Goal: Complete application form: Complete application form

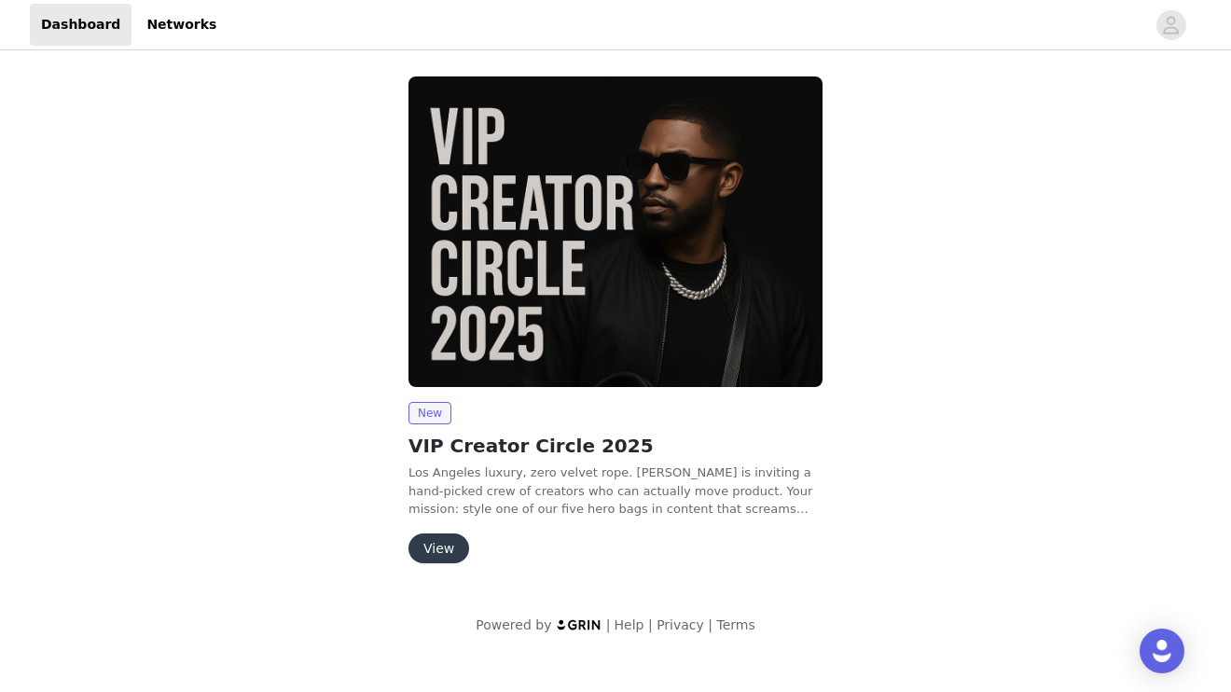
click at [444, 546] on button "View" at bounding box center [439, 548] width 61 height 30
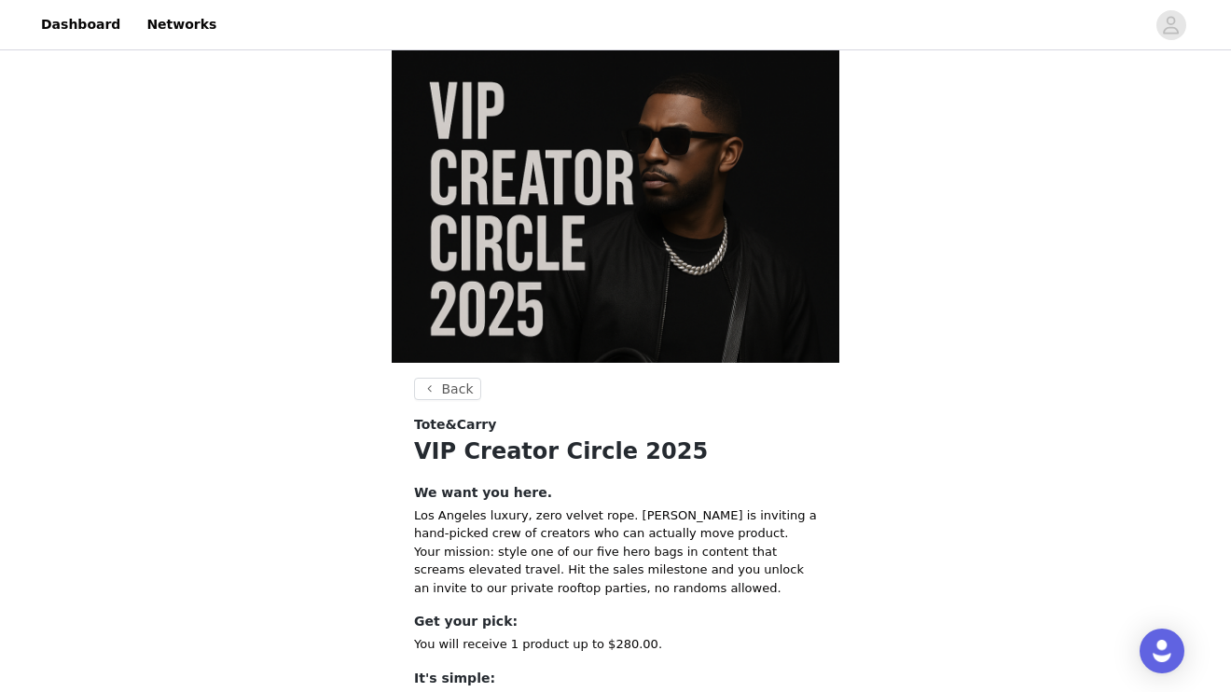
scroll to position [9, 0]
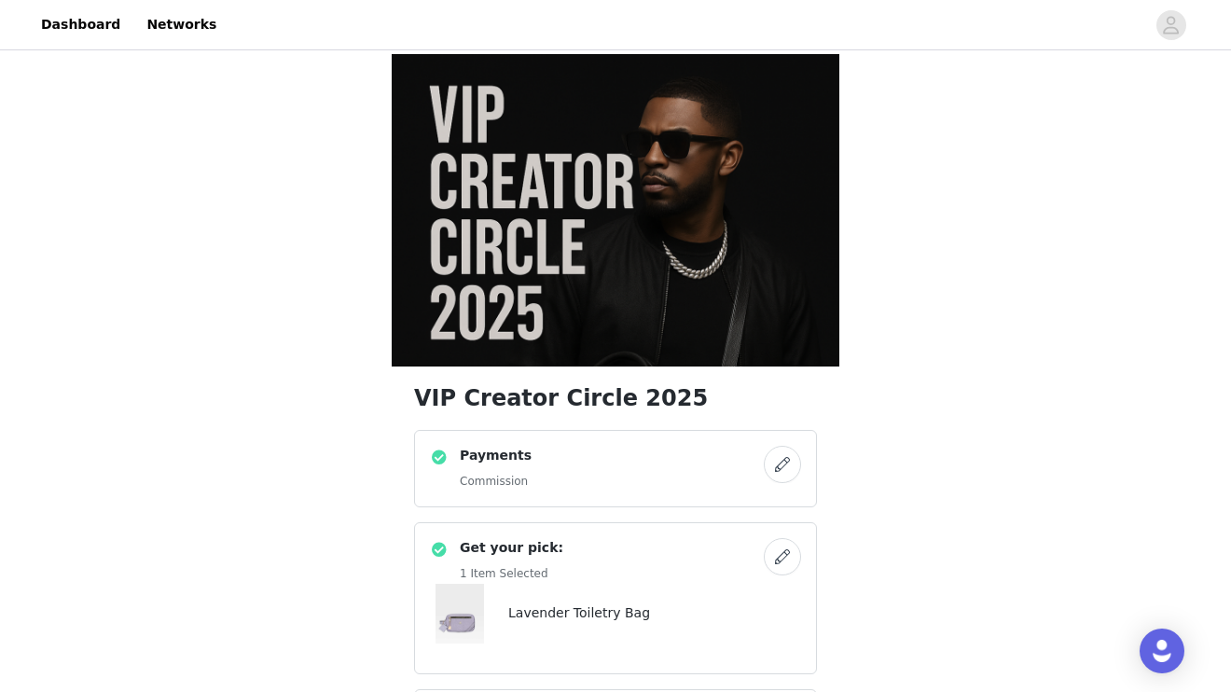
click at [696, 446] on div "Payments Commission" at bounding box center [597, 469] width 334 height 46
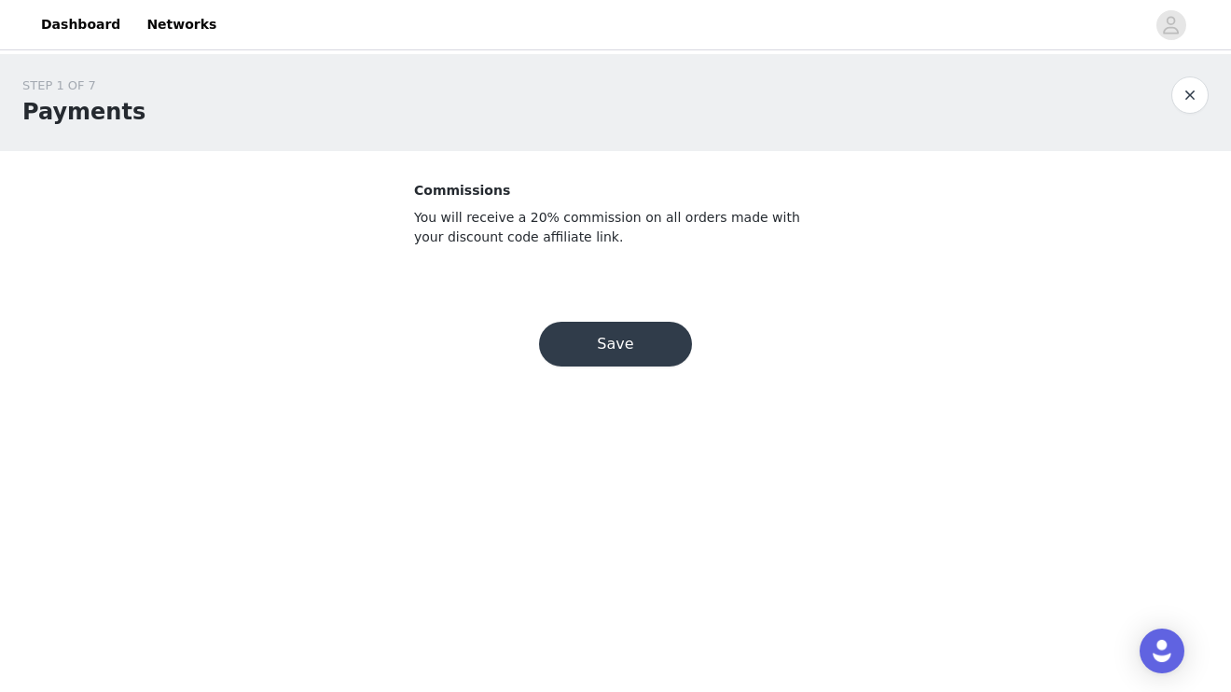
click at [673, 346] on button "Save" at bounding box center [615, 344] width 153 height 45
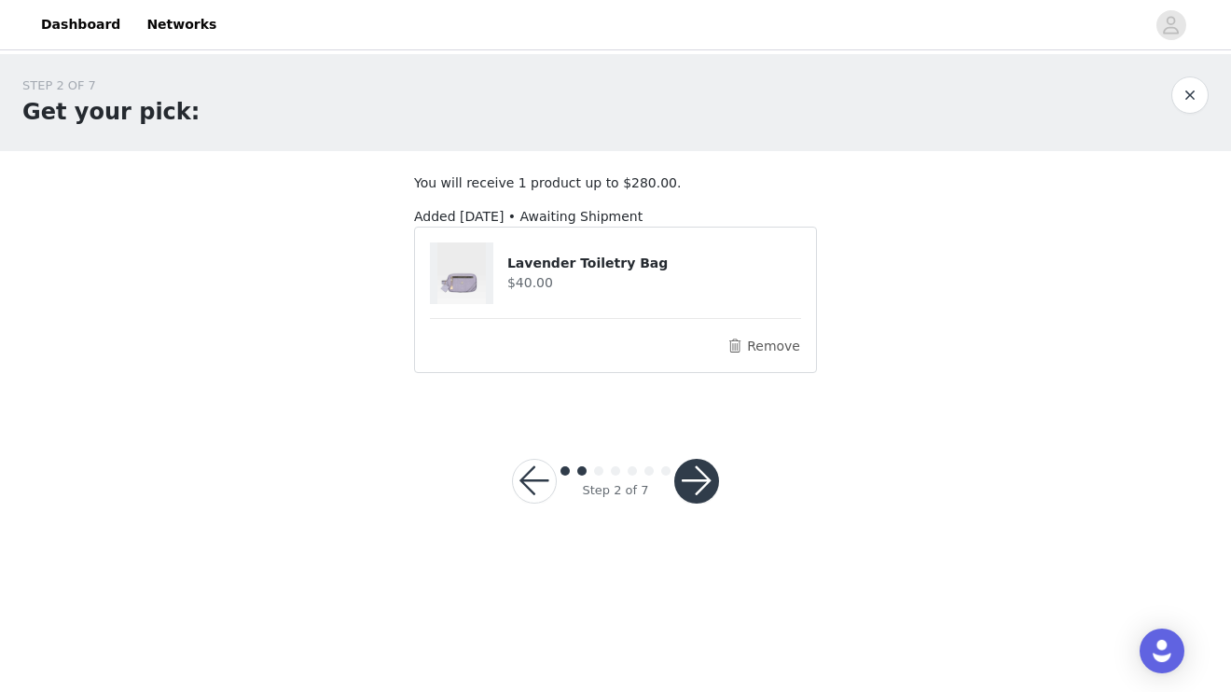
click at [694, 474] on button "button" at bounding box center [696, 481] width 45 height 45
click at [521, 260] on h4 "Lavender Toiletry Bag" at bounding box center [654, 264] width 294 height 20
click at [477, 275] on img at bounding box center [461, 273] width 49 height 62
click at [769, 347] on button "Remove" at bounding box center [764, 346] width 75 height 22
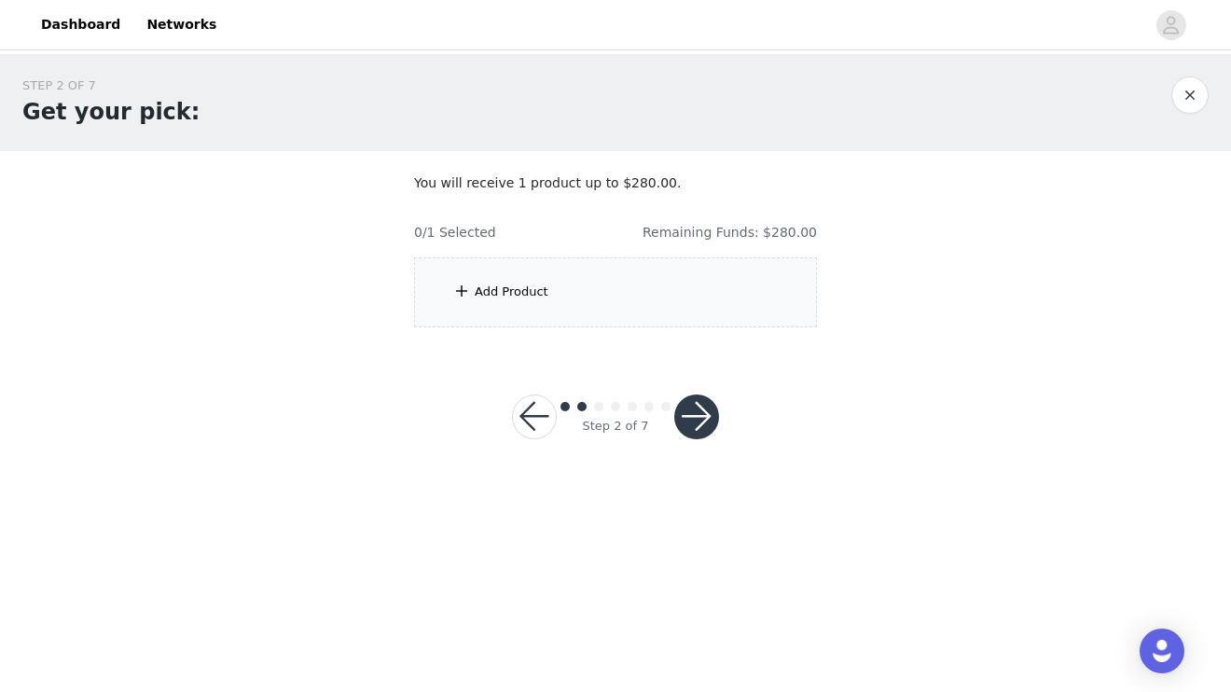
click at [578, 294] on div "Add Product" at bounding box center [615, 292] width 403 height 70
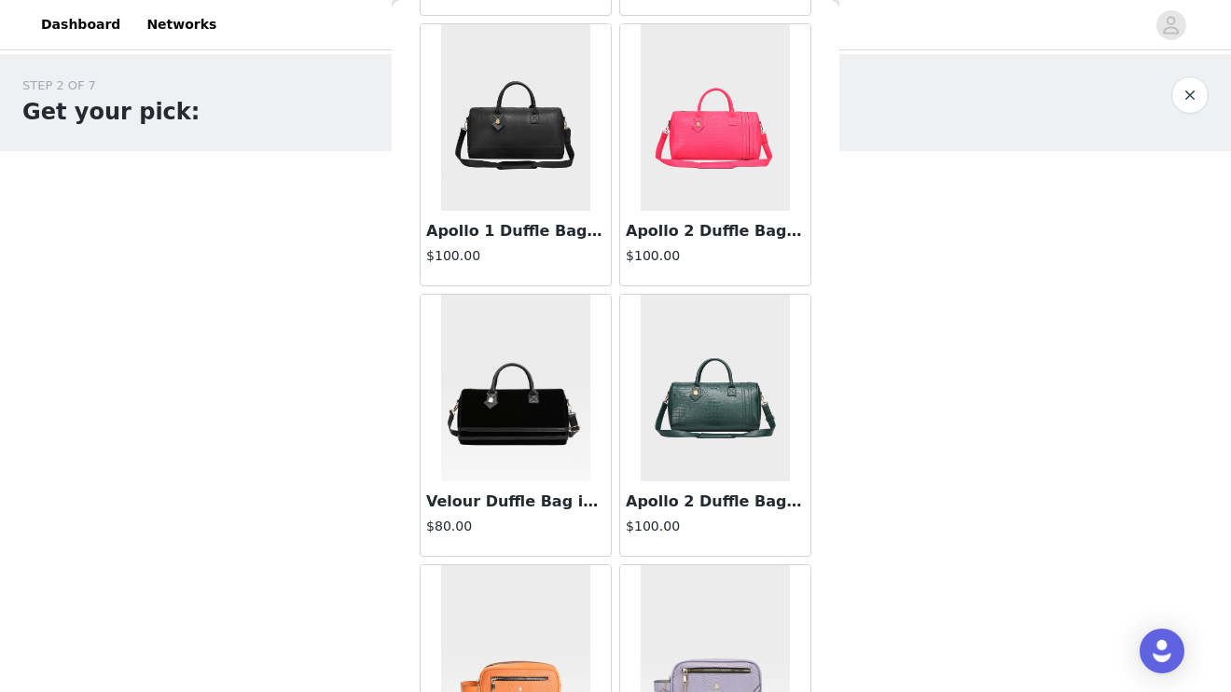
scroll to position [2643, 0]
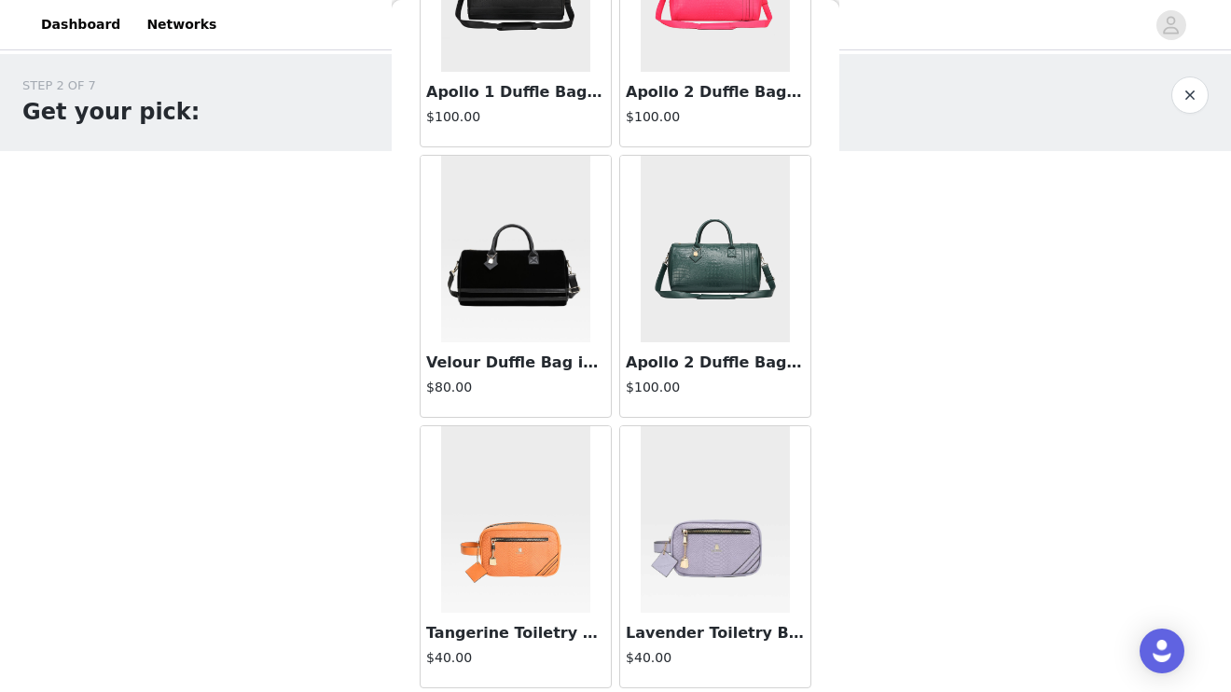
click at [686, 525] on img at bounding box center [715, 519] width 149 height 187
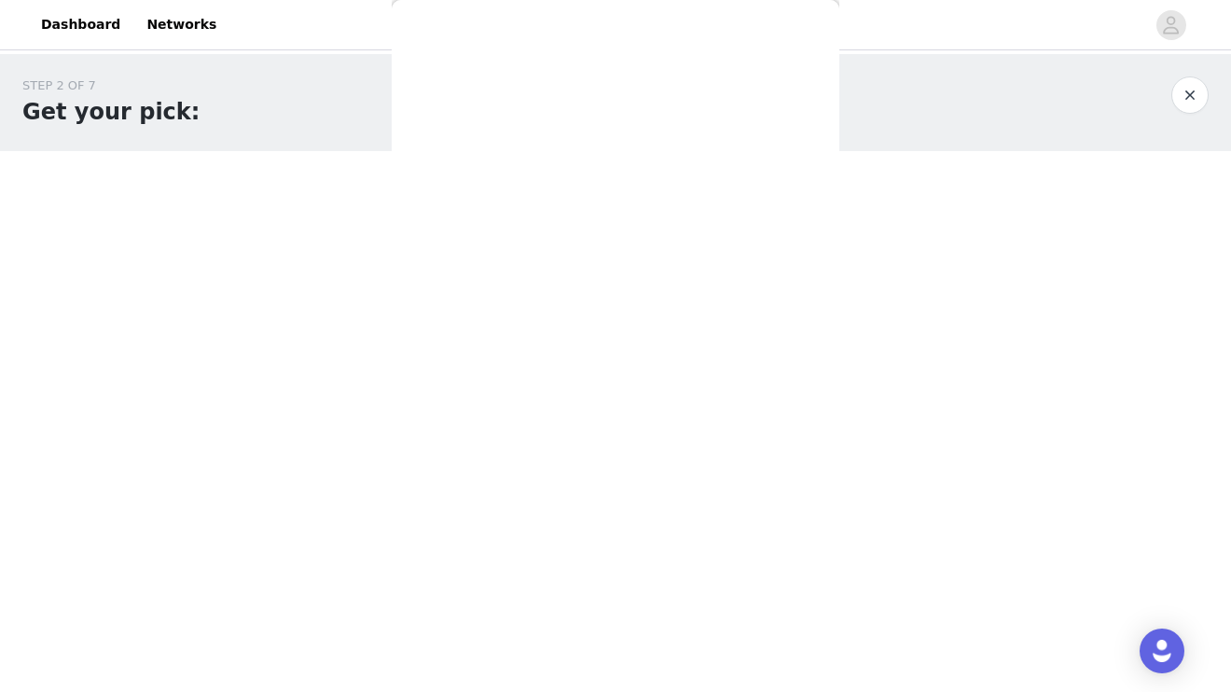
scroll to position [141, 0]
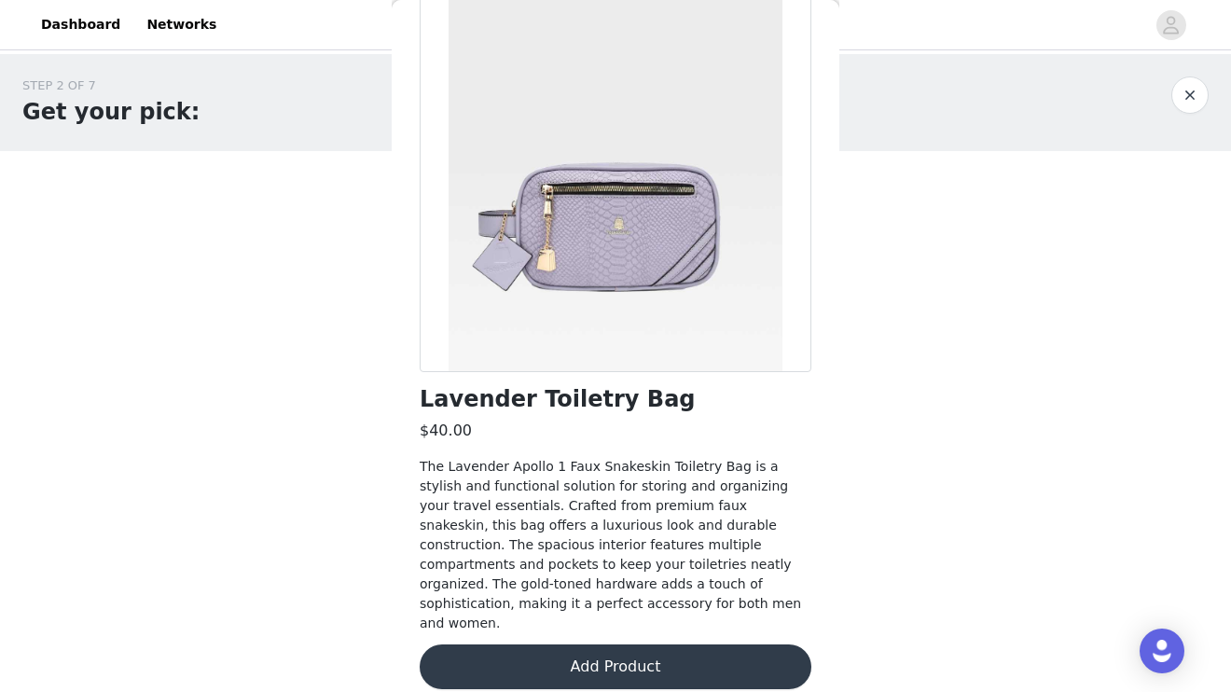
click at [645, 644] on button "Add Product" at bounding box center [616, 666] width 392 height 45
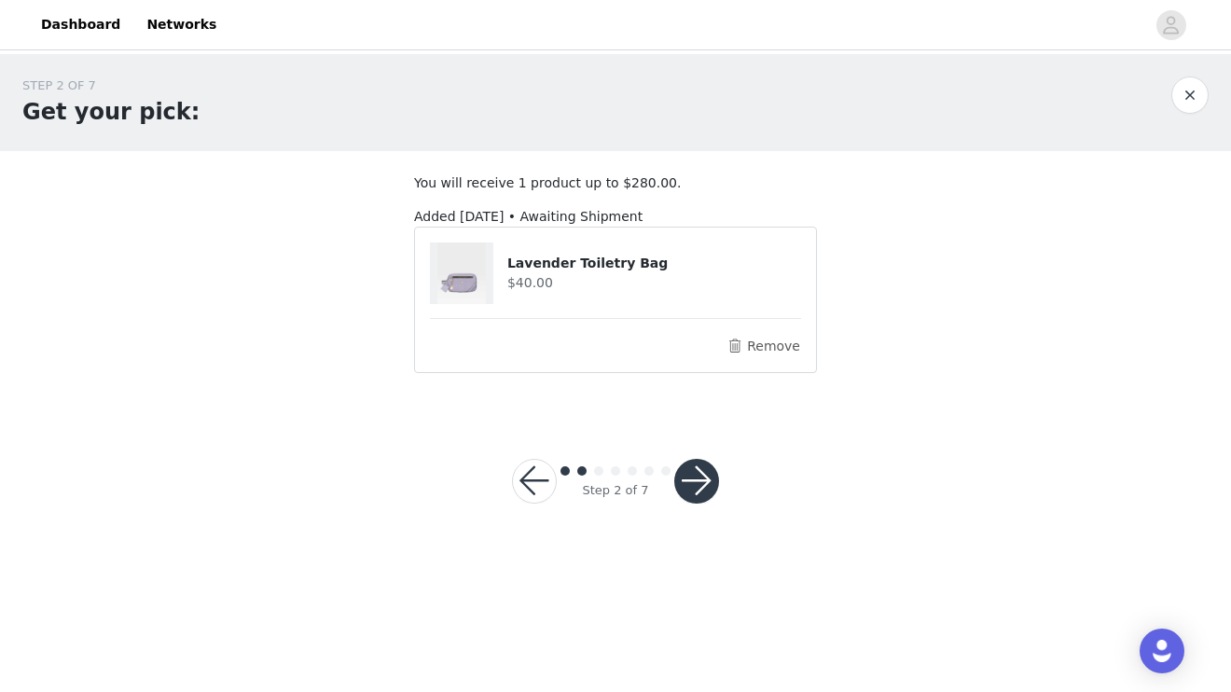
click at [691, 483] on button "button" at bounding box center [696, 481] width 45 height 45
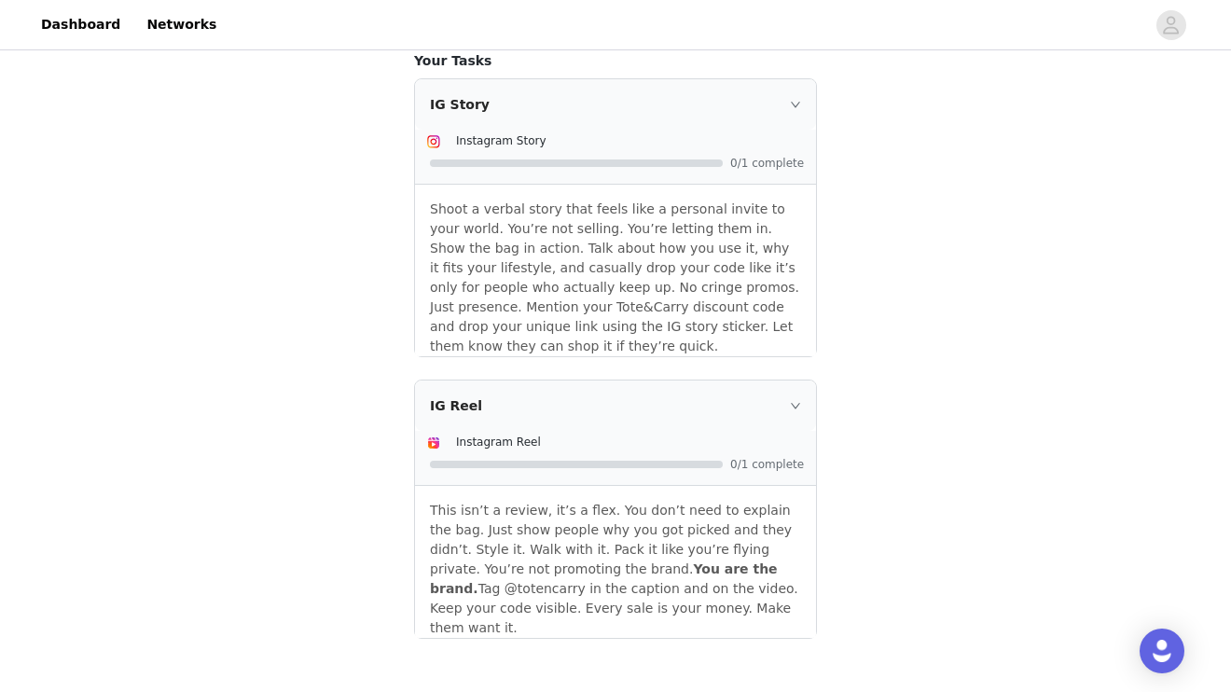
scroll to position [478, 0]
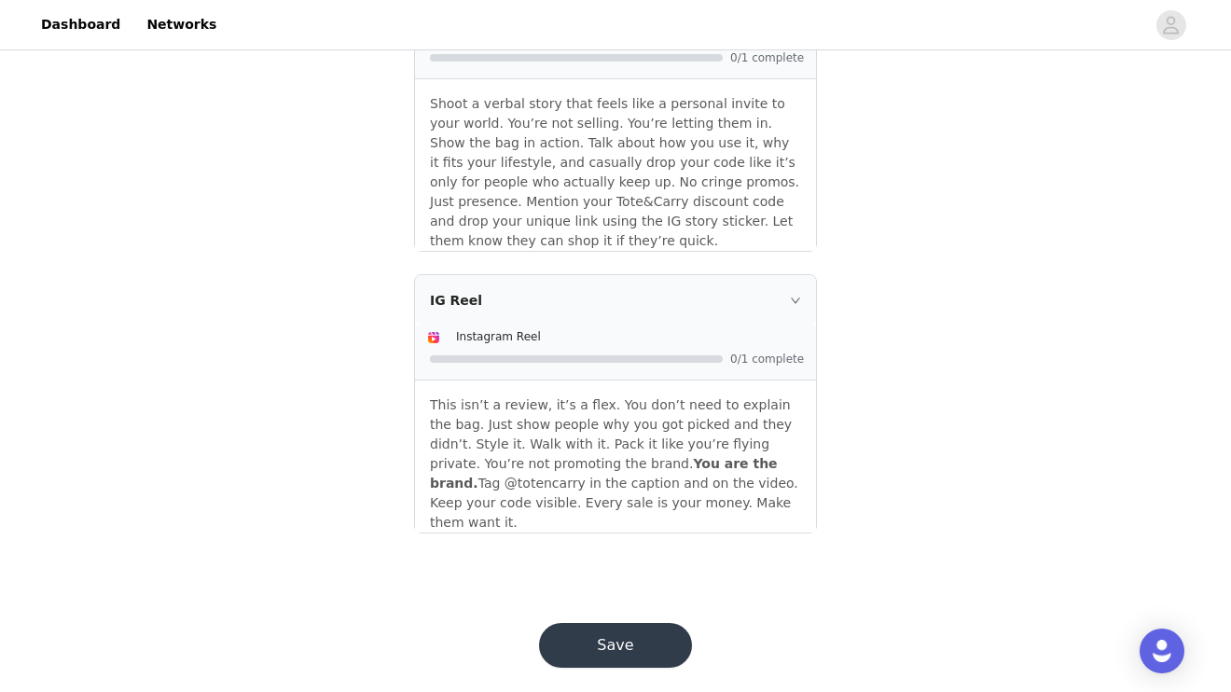
click at [618, 637] on button "Save" at bounding box center [615, 645] width 153 height 45
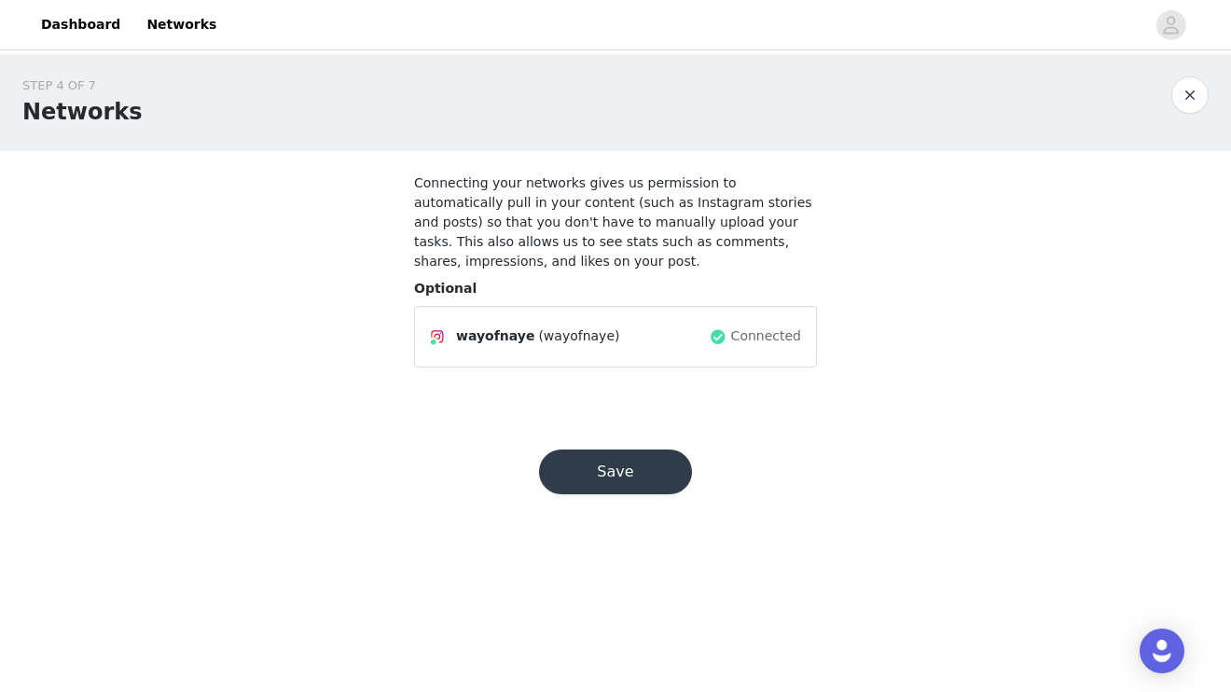
click at [620, 468] on button "Save" at bounding box center [615, 472] width 153 height 45
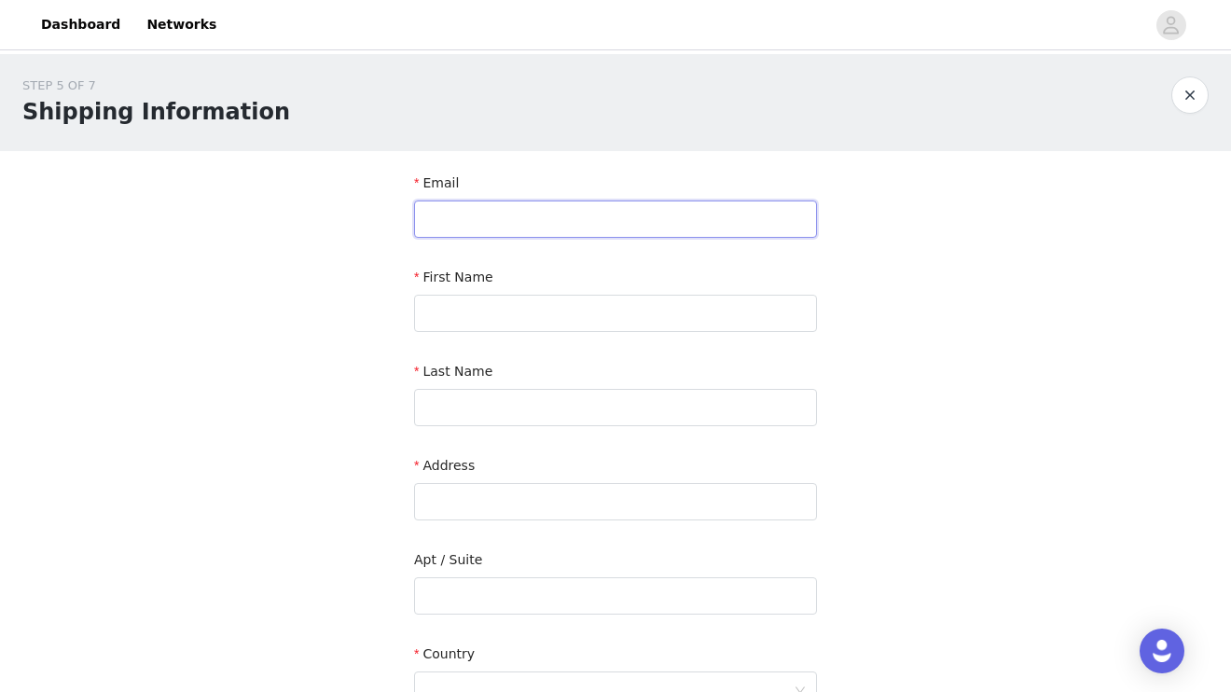
click at [556, 214] on input "text" at bounding box center [615, 219] width 403 height 37
type input "[EMAIL_ADDRESS][DOMAIN_NAME]"
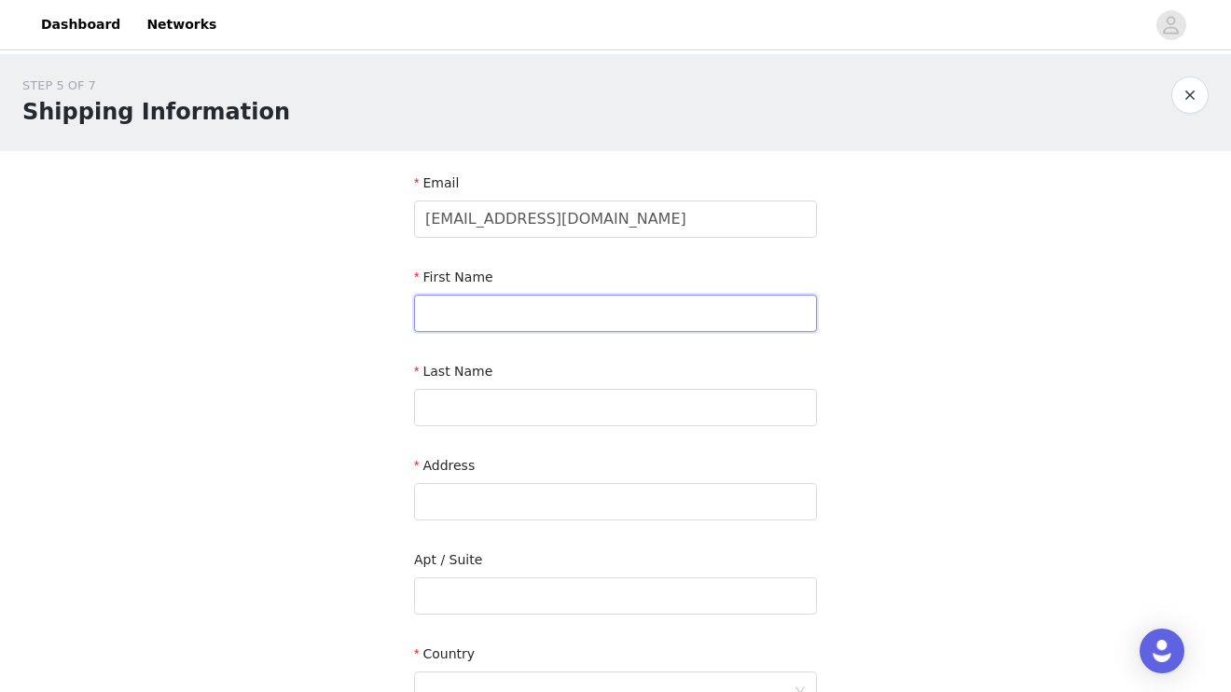
click at [505, 307] on input "text" at bounding box center [615, 313] width 403 height 37
type input "Nayelis"
click at [469, 424] on input "text" at bounding box center [615, 407] width 403 height 37
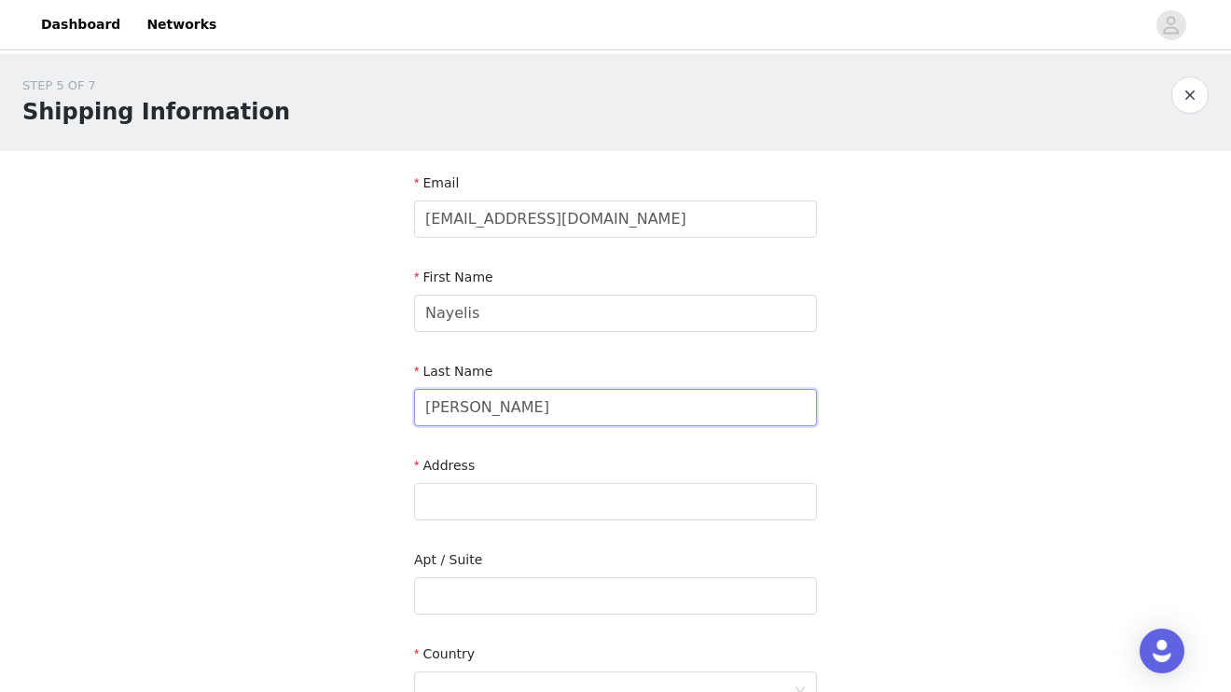
type input "[PERSON_NAME]"
click at [447, 520] on div "Address" at bounding box center [615, 492] width 403 height 72
click at [447, 492] on input "text" at bounding box center [615, 501] width 403 height 37
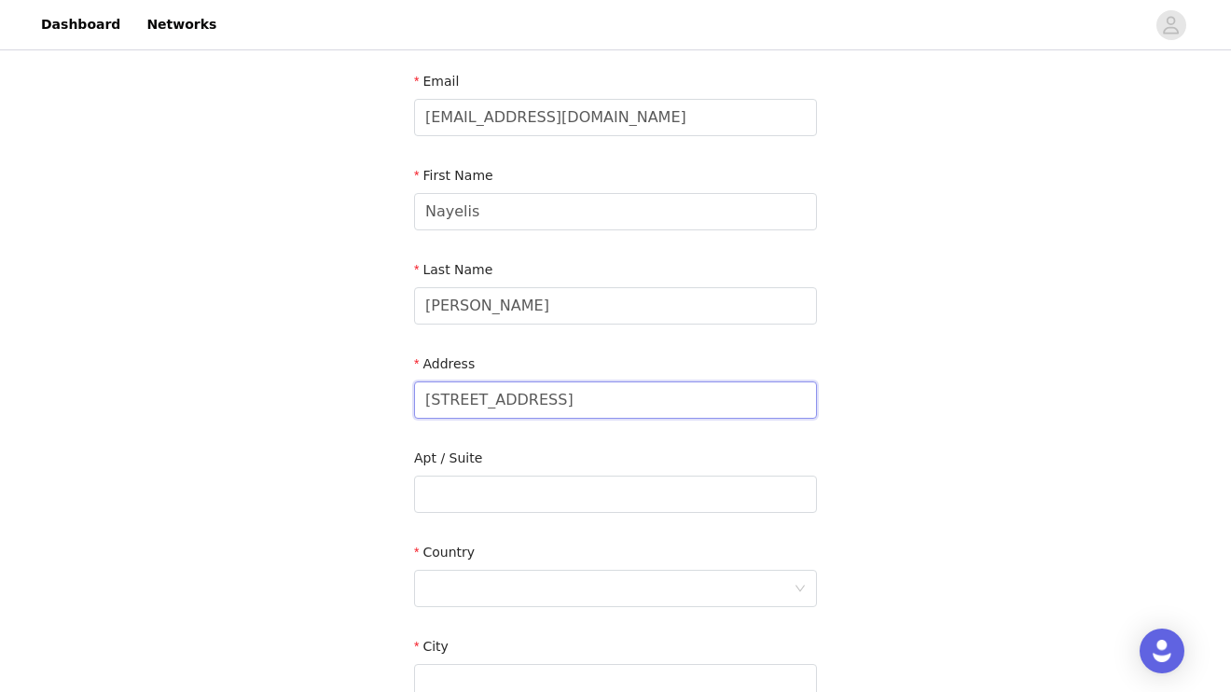
scroll to position [149, 0]
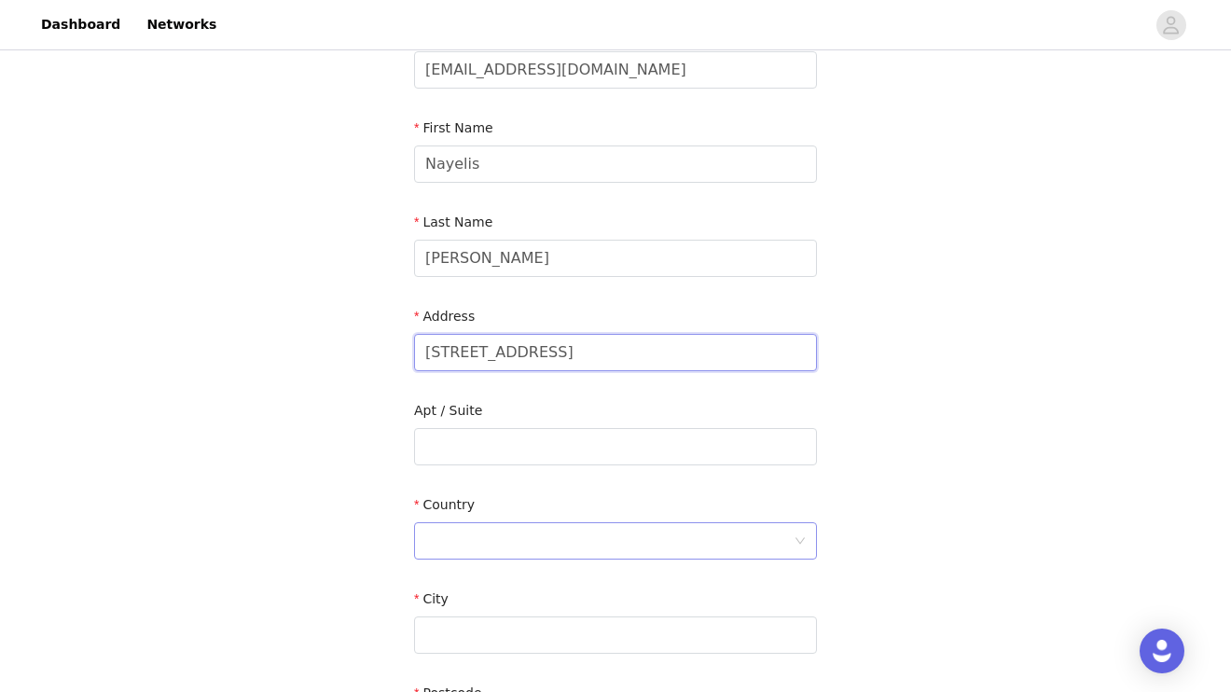
type input "[STREET_ADDRESS]"
click at [472, 546] on div at bounding box center [609, 540] width 368 height 35
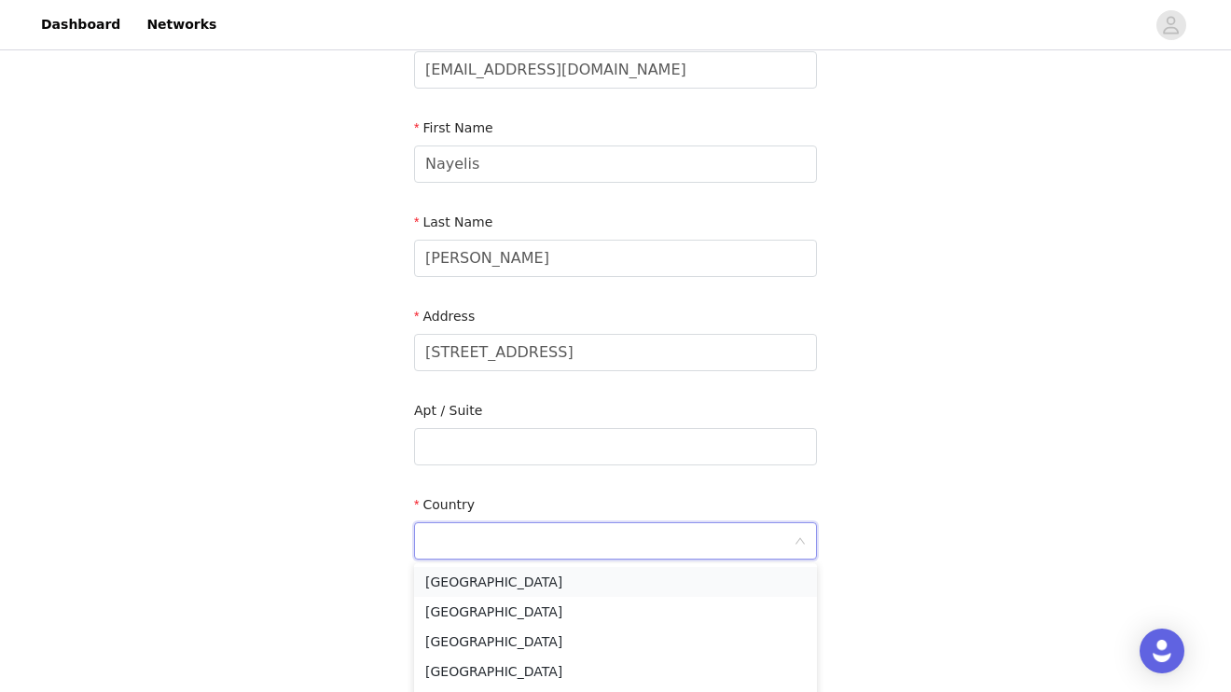
click at [466, 577] on li "[GEOGRAPHIC_DATA]" at bounding box center [615, 582] width 403 height 30
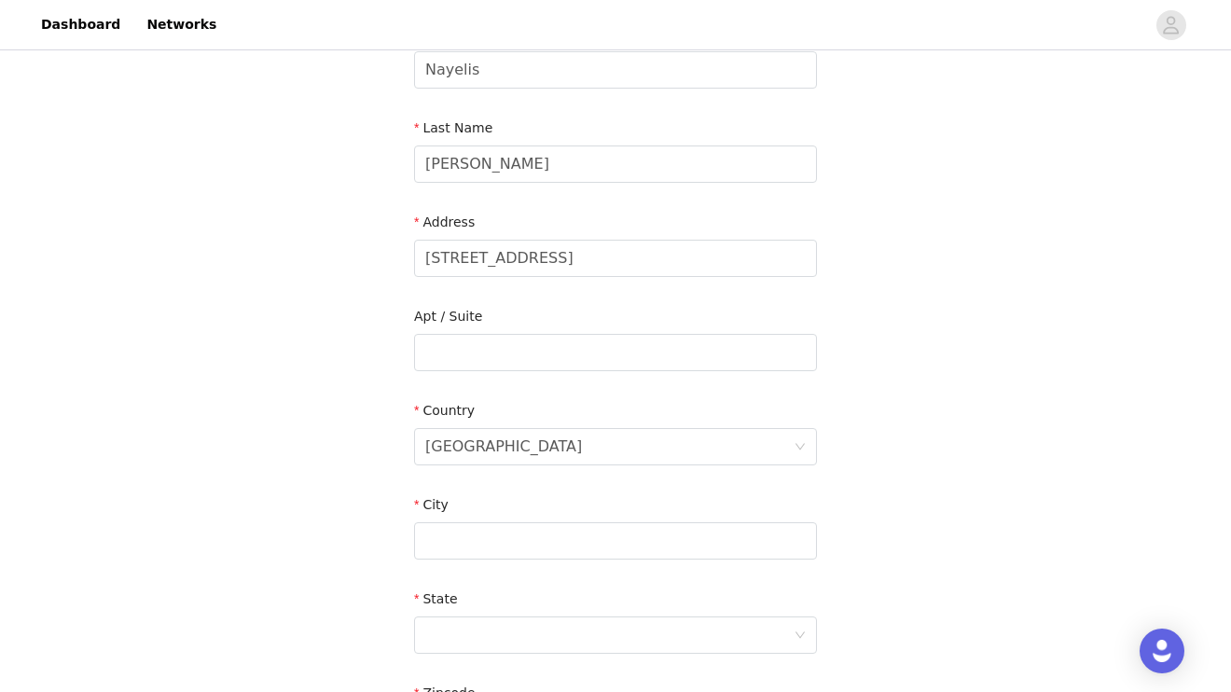
scroll to position [273, 0]
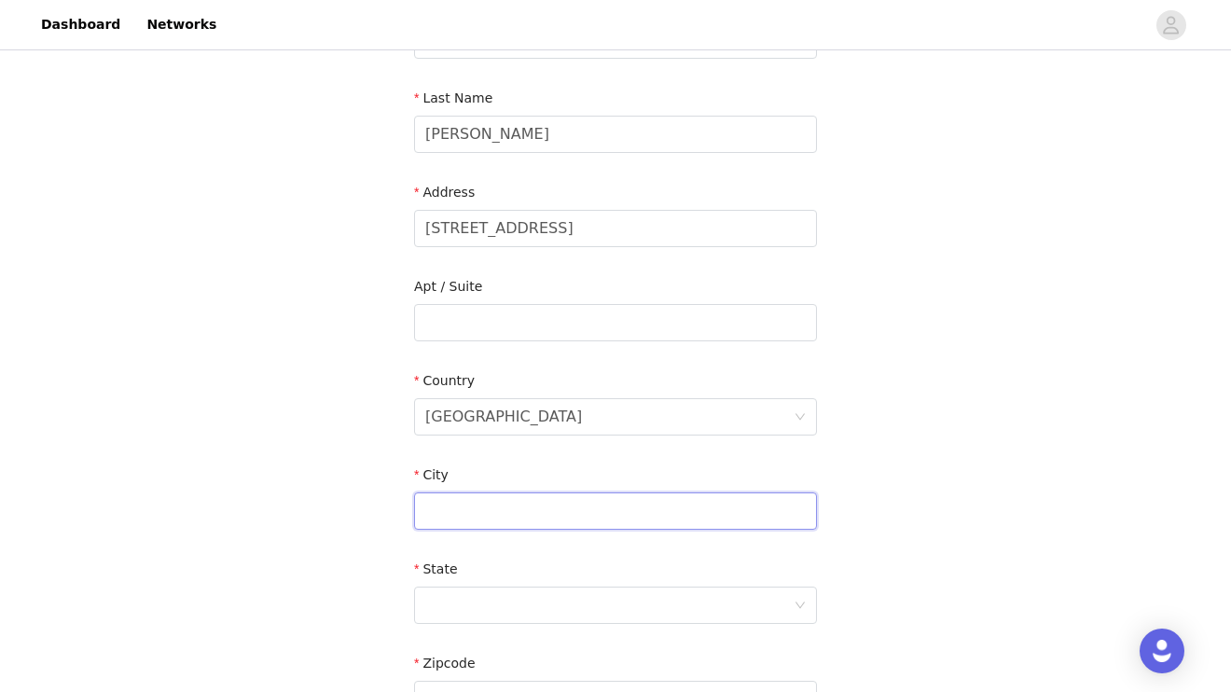
click at [462, 514] on input "text" at bounding box center [615, 510] width 403 height 37
type input "Kissimmee"
click at [458, 623] on div at bounding box center [615, 605] width 403 height 37
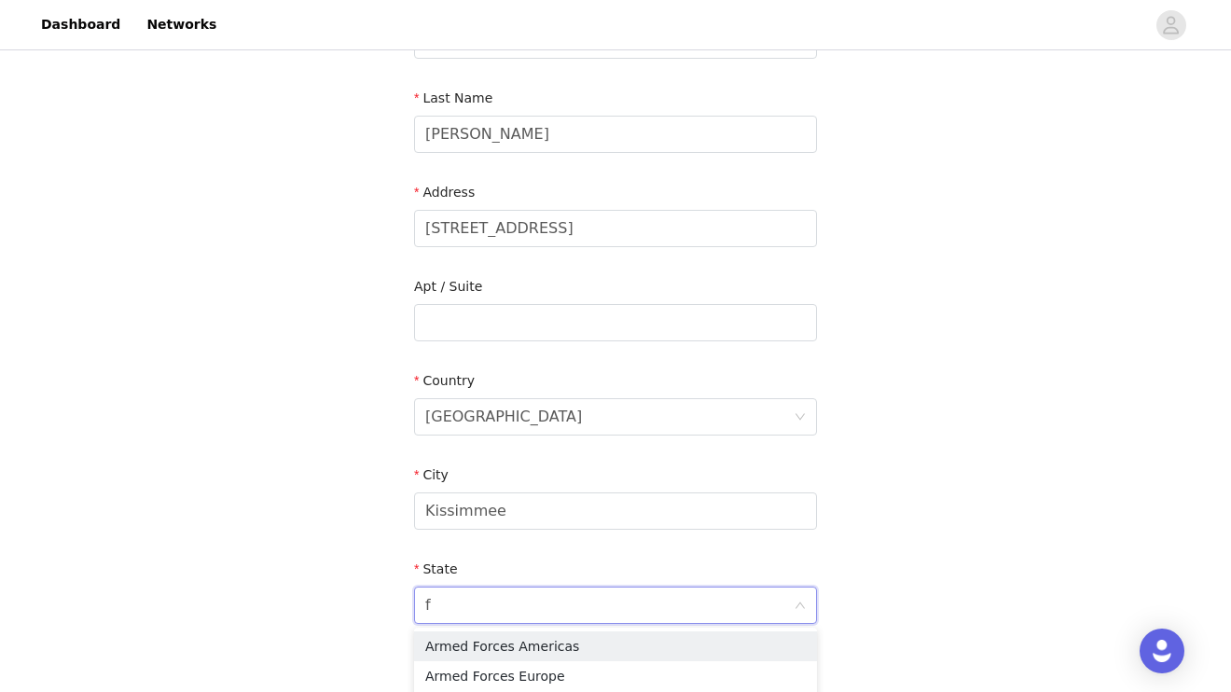
type input "fl"
click at [464, 633] on li "[US_STATE]" at bounding box center [615, 646] width 403 height 30
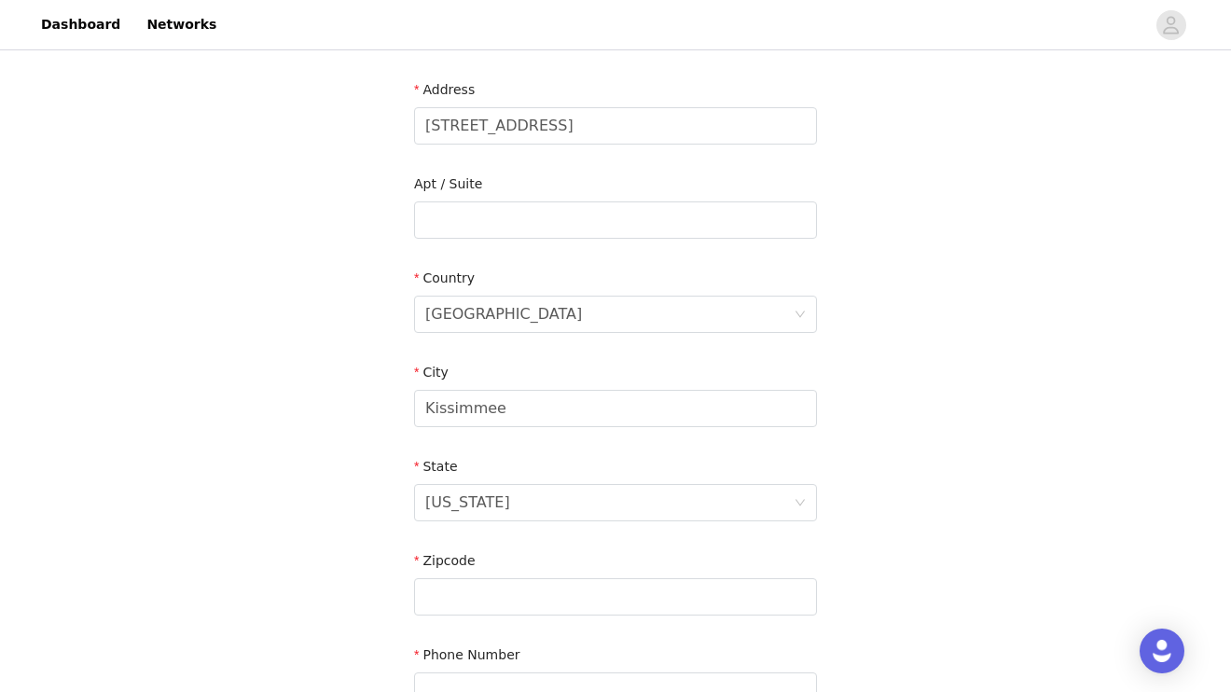
scroll to position [412, 0]
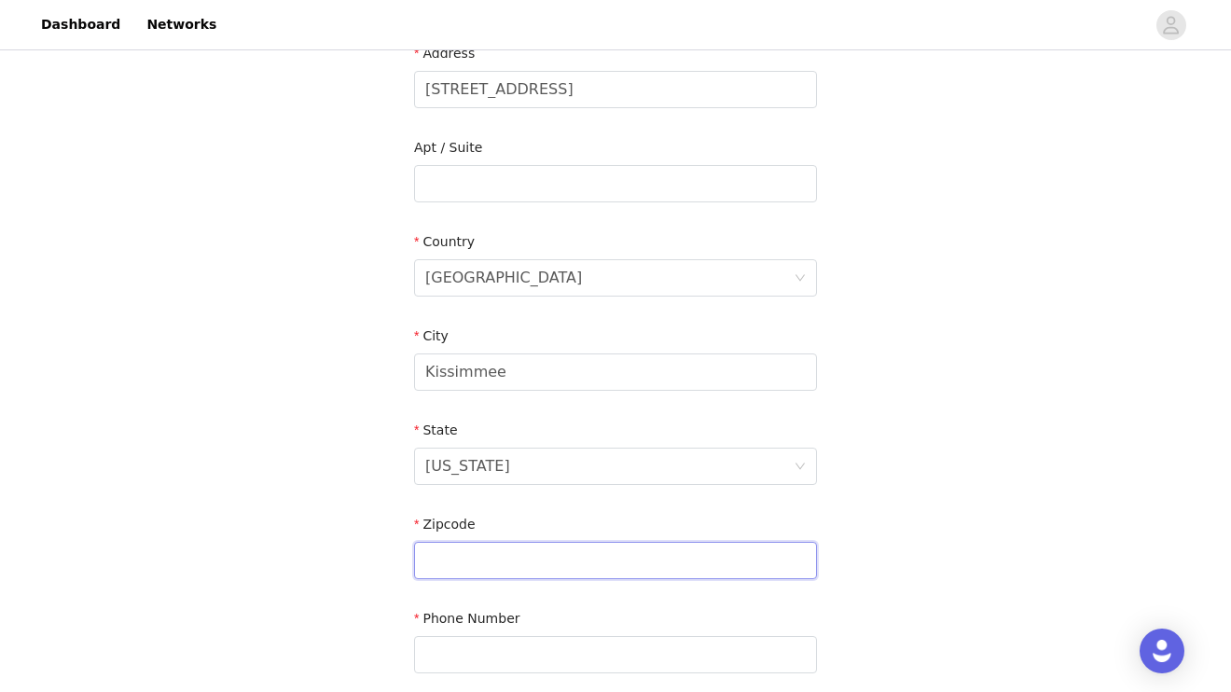
click at [461, 544] on input "text" at bounding box center [615, 560] width 403 height 37
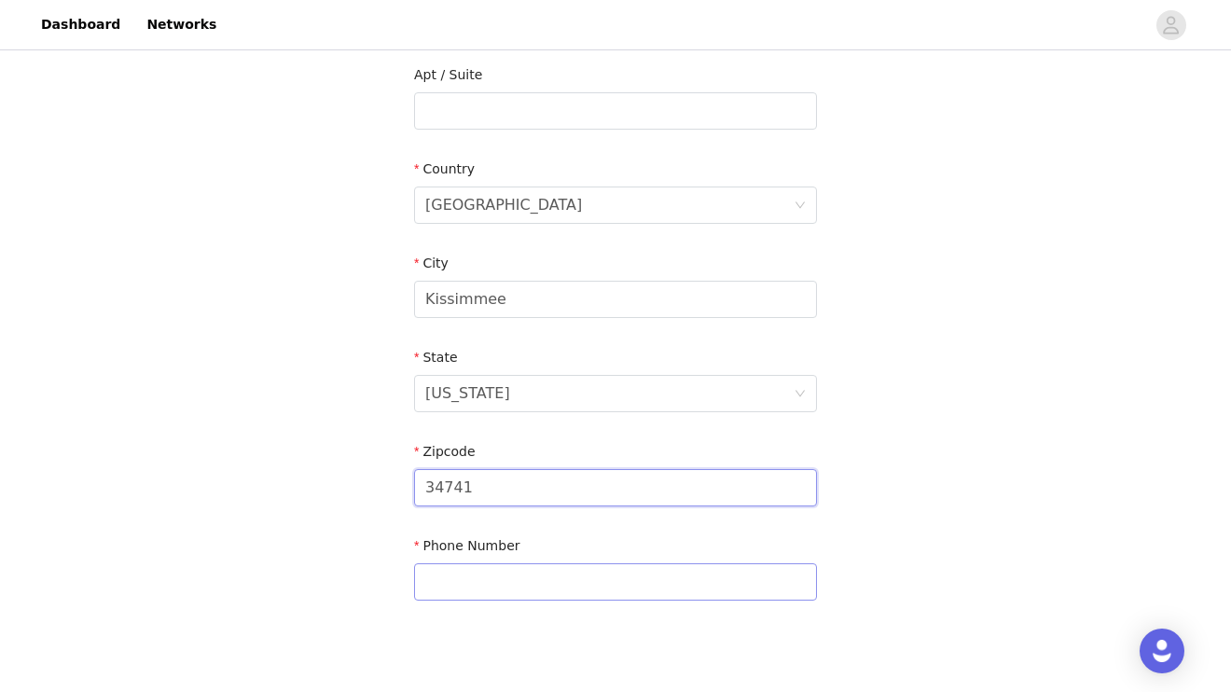
type input "34741"
click at [470, 583] on input "text" at bounding box center [615, 581] width 403 height 37
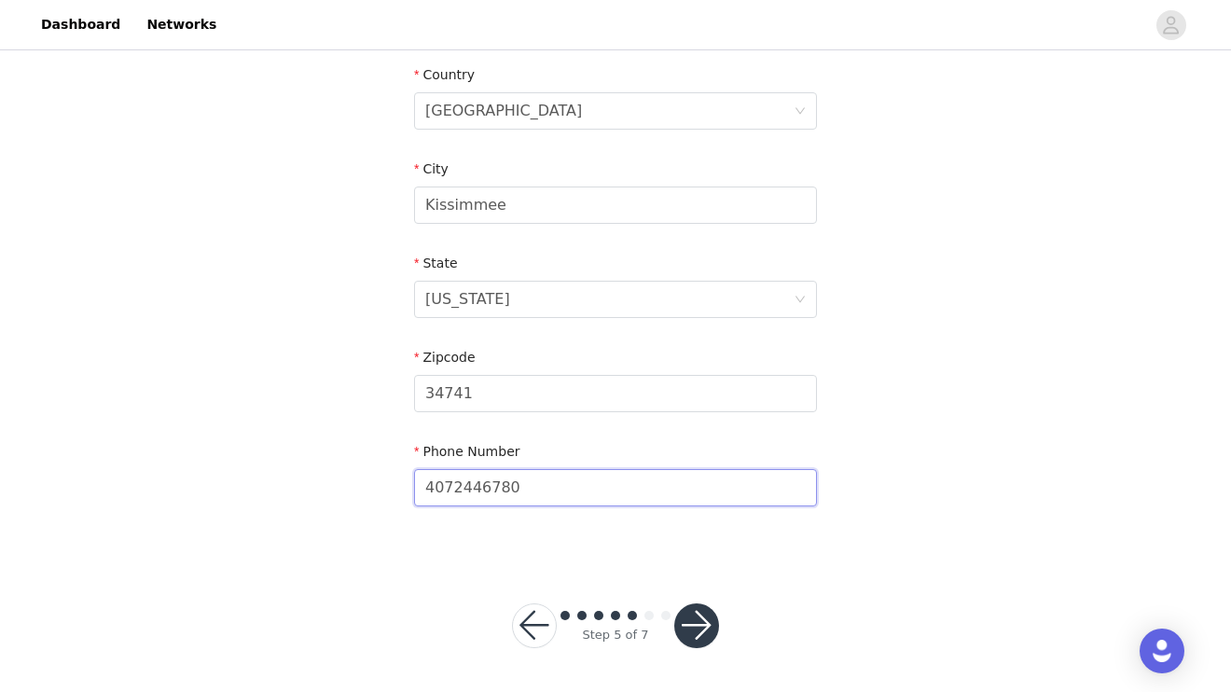
type input "4072446780"
click at [696, 628] on button "button" at bounding box center [696, 625] width 45 height 45
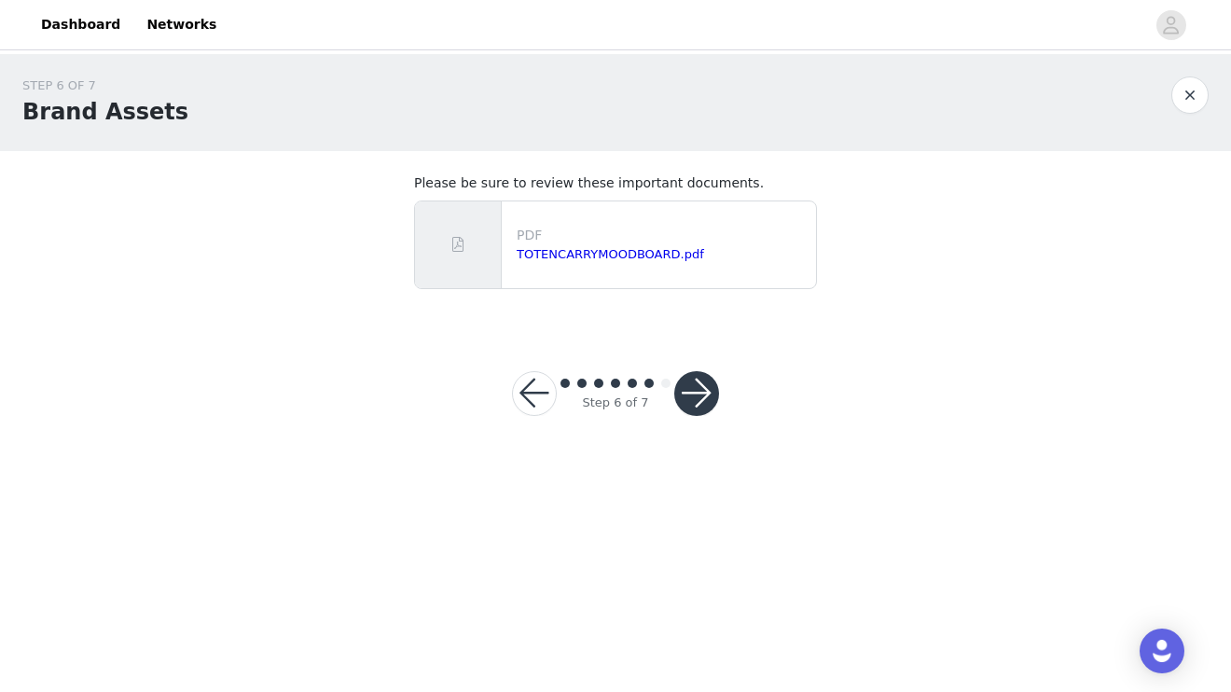
click at [704, 381] on button "button" at bounding box center [696, 393] width 45 height 45
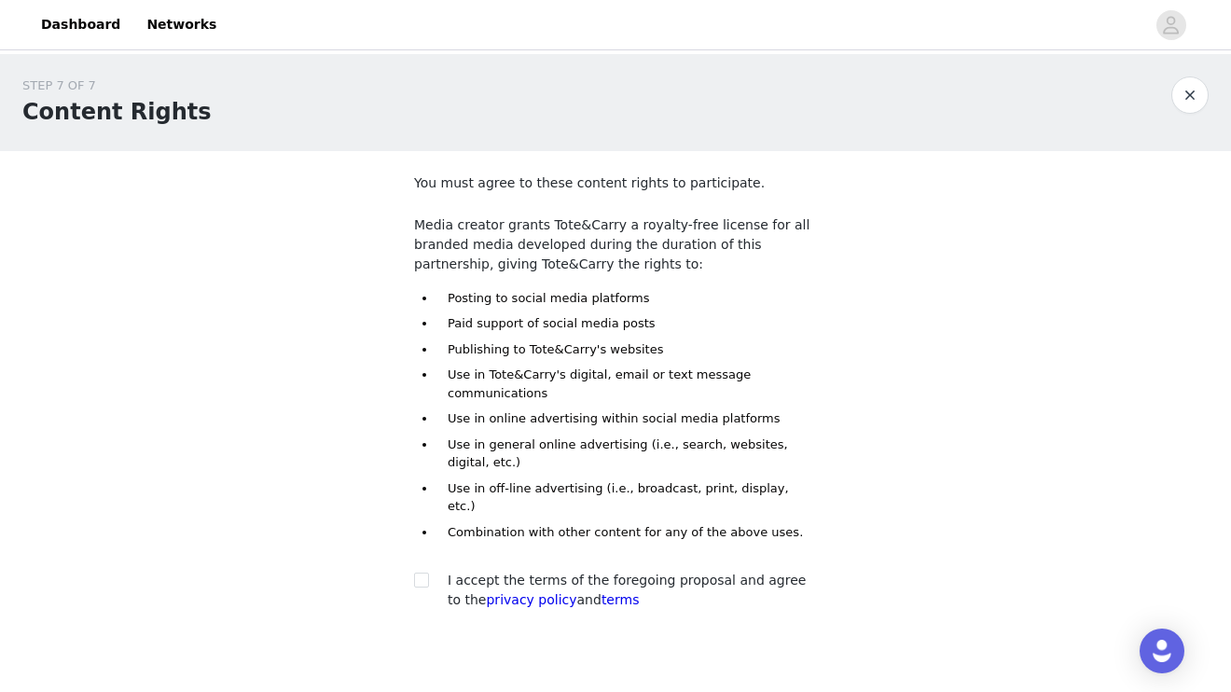
scroll to position [7, 0]
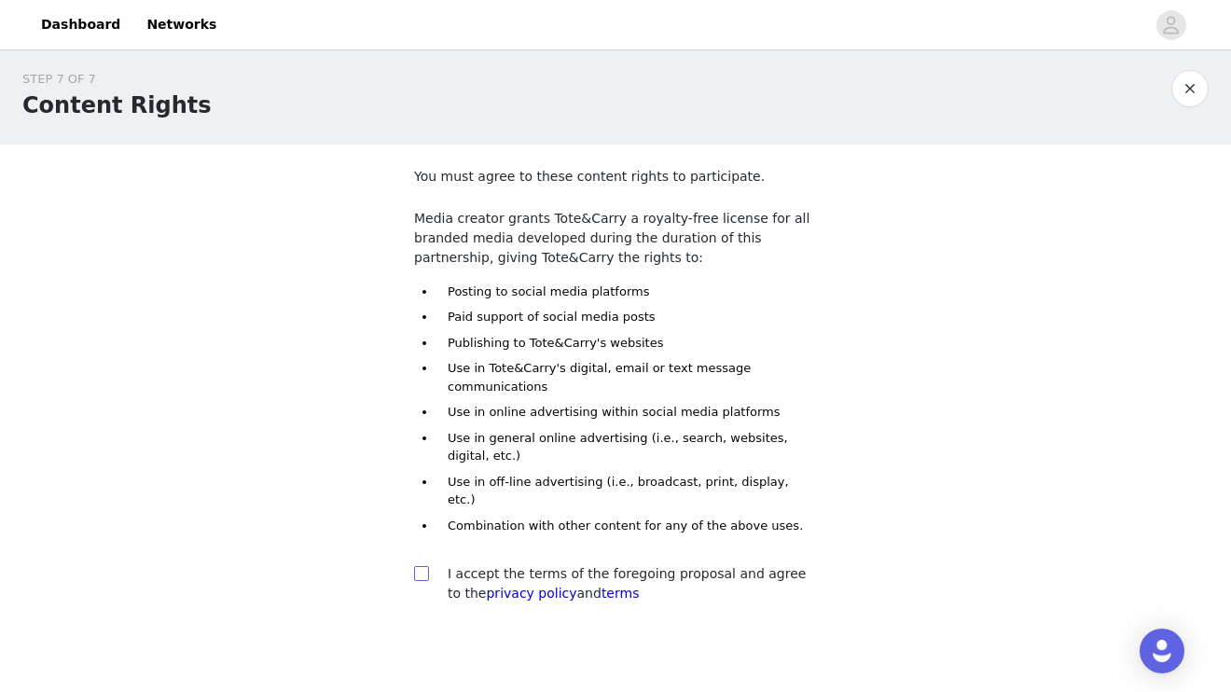
click at [426, 566] on input "checkbox" at bounding box center [420, 572] width 13 height 13
checkbox input "true"
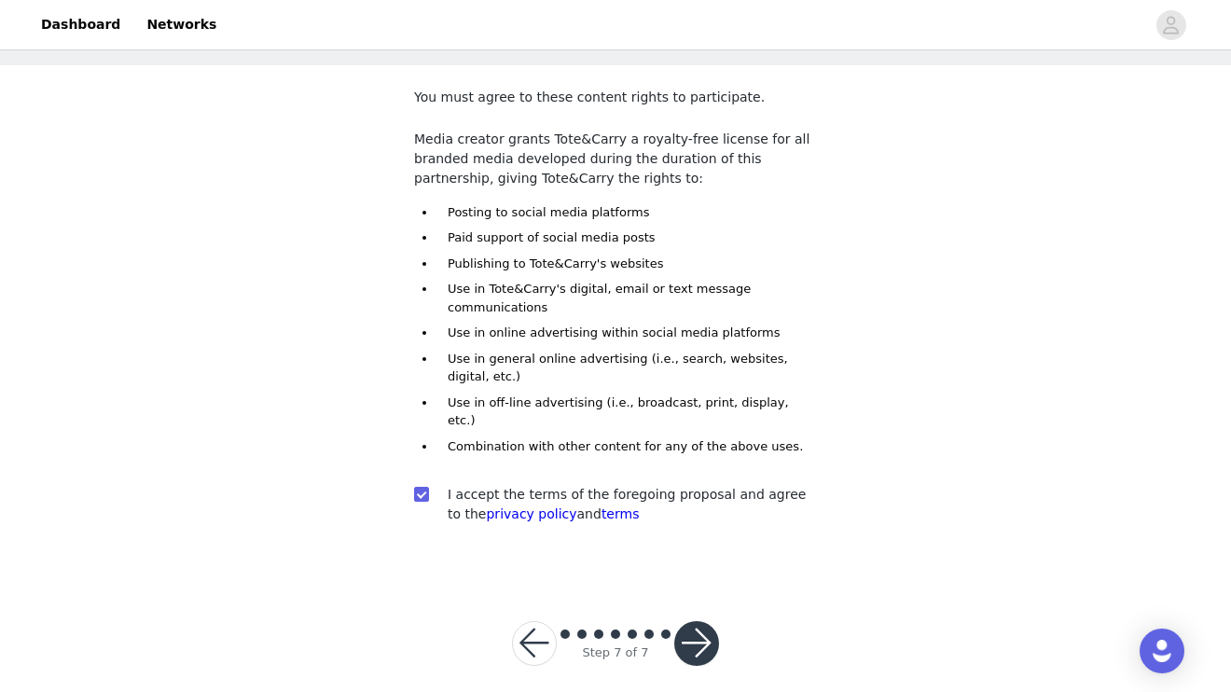
click at [683, 621] on button "button" at bounding box center [696, 643] width 45 height 45
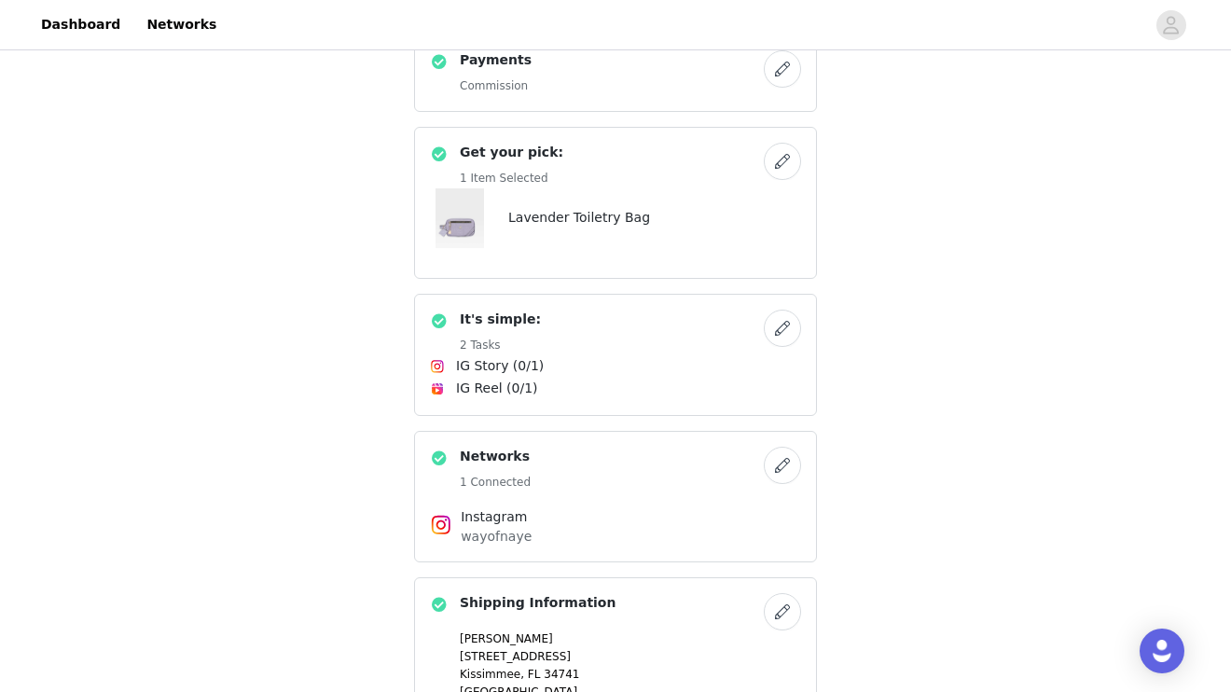
scroll to position [393, 0]
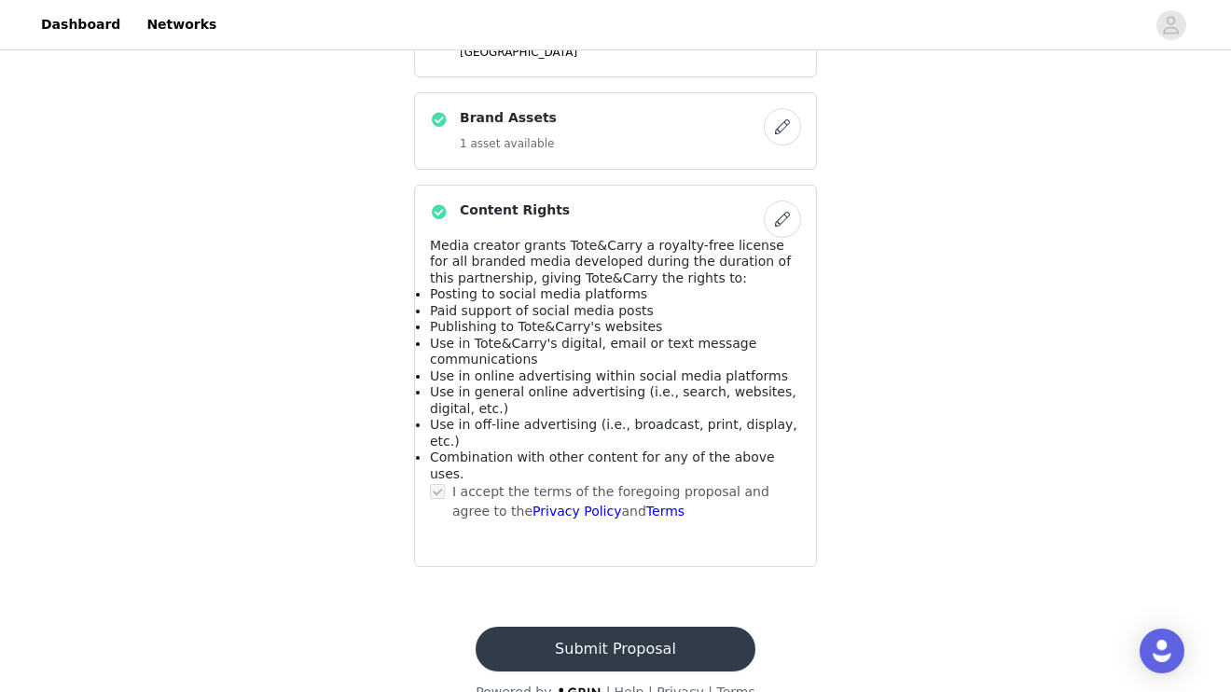
scroll to position [0, 0]
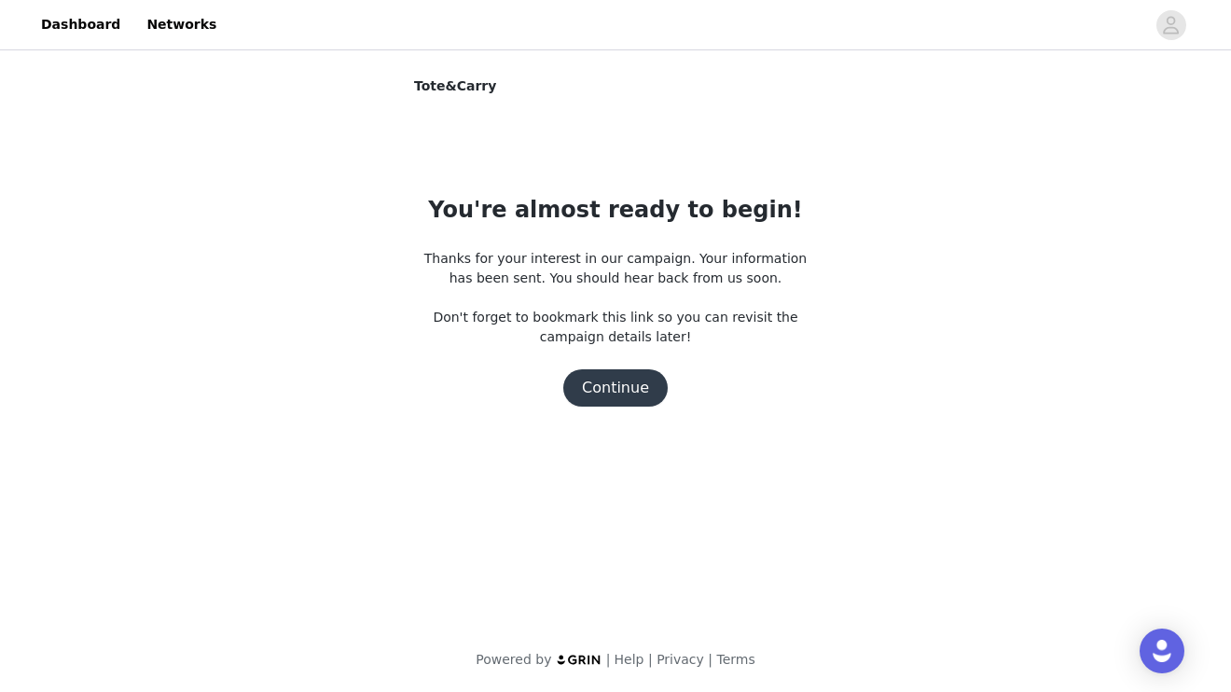
click at [613, 393] on button "Continue" at bounding box center [615, 387] width 104 height 37
